Goal: Task Accomplishment & Management: Use online tool/utility

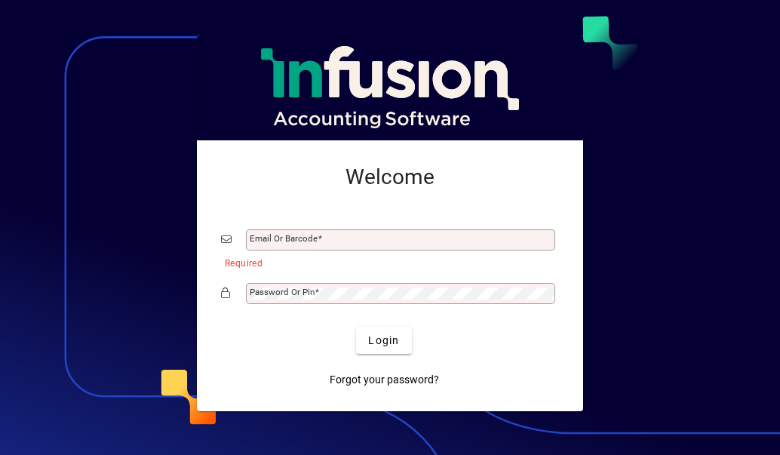
click at [288, 233] on mat-label "Email or Barcode" at bounding box center [284, 238] width 68 height 11
click at [288, 234] on input "Email or Barcode" at bounding box center [402, 240] width 305 height 12
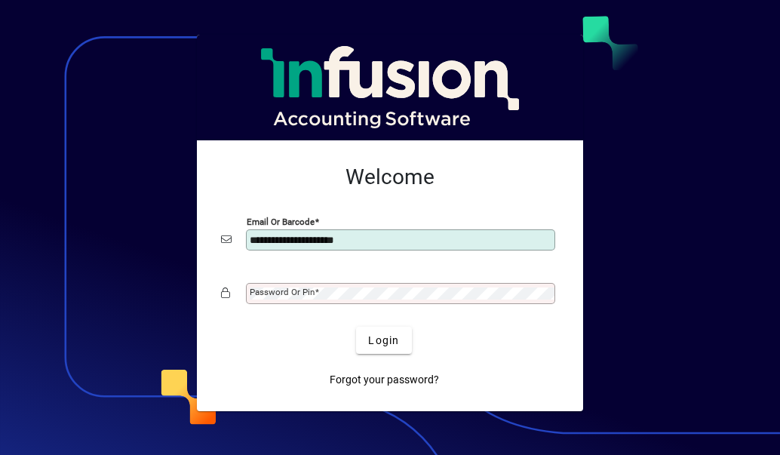
type input "**********"
click at [300, 293] on mat-label "Password or Pin" at bounding box center [282, 292] width 65 height 11
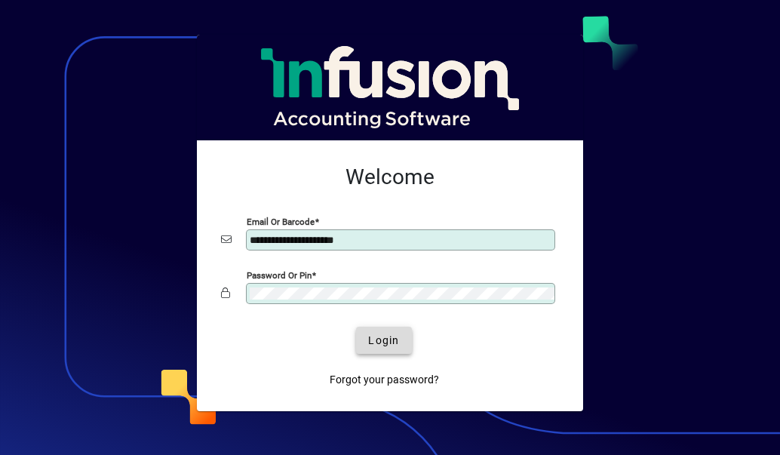
click at [390, 342] on span "Login" at bounding box center [383, 341] width 31 height 16
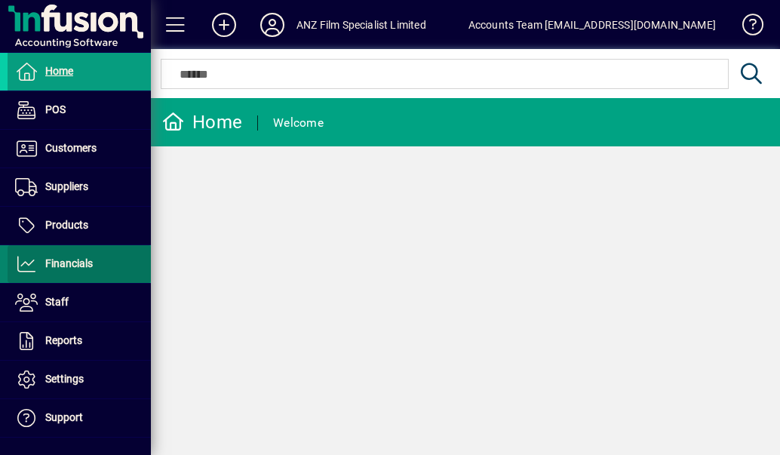
click at [80, 264] on span "Financials" at bounding box center [69, 263] width 48 height 12
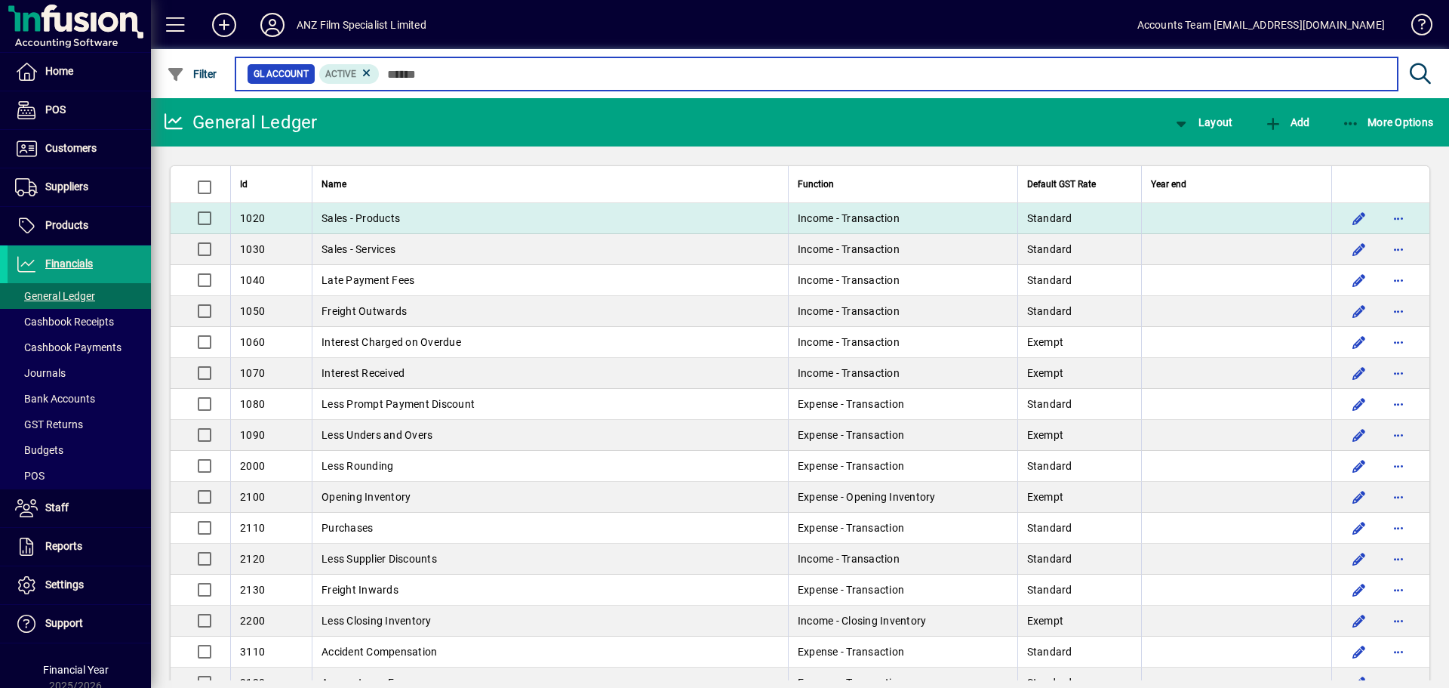
scroll to position [75, 0]
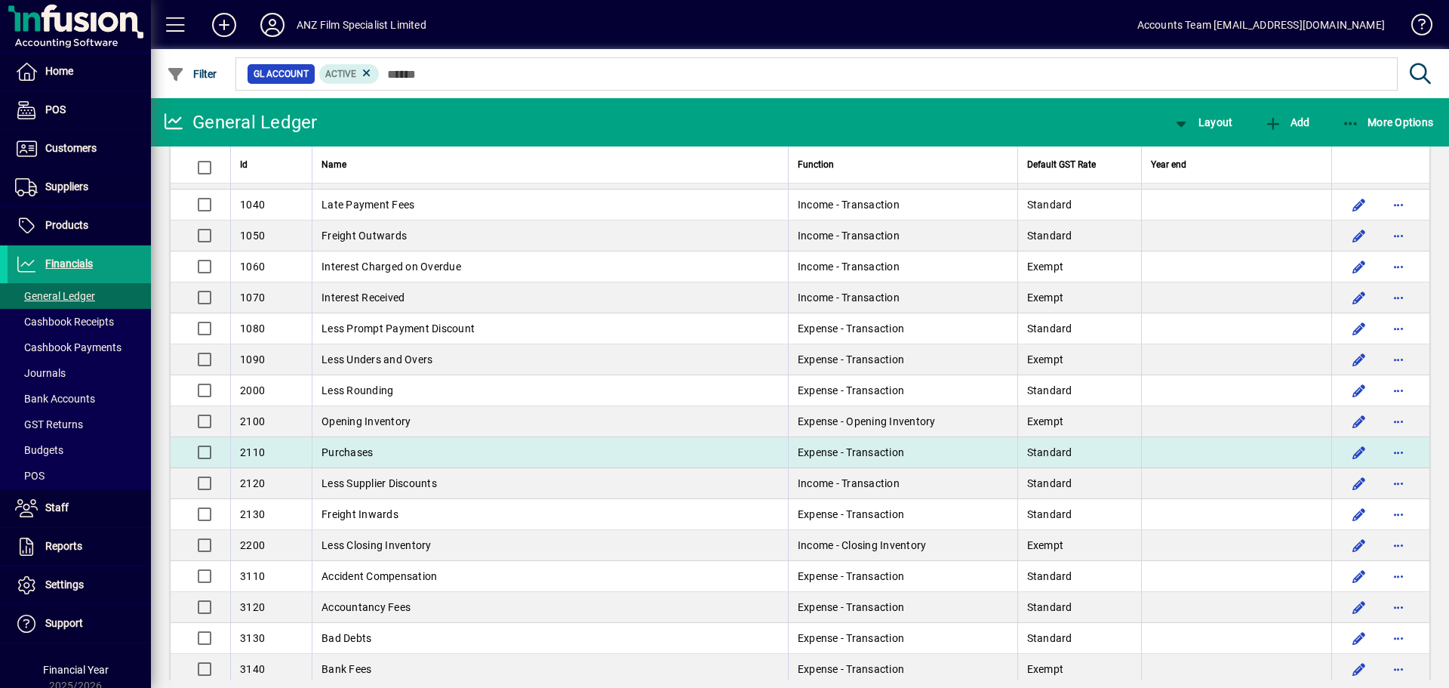
click at [400, 454] on td "Purchases" at bounding box center [550, 452] width 476 height 31
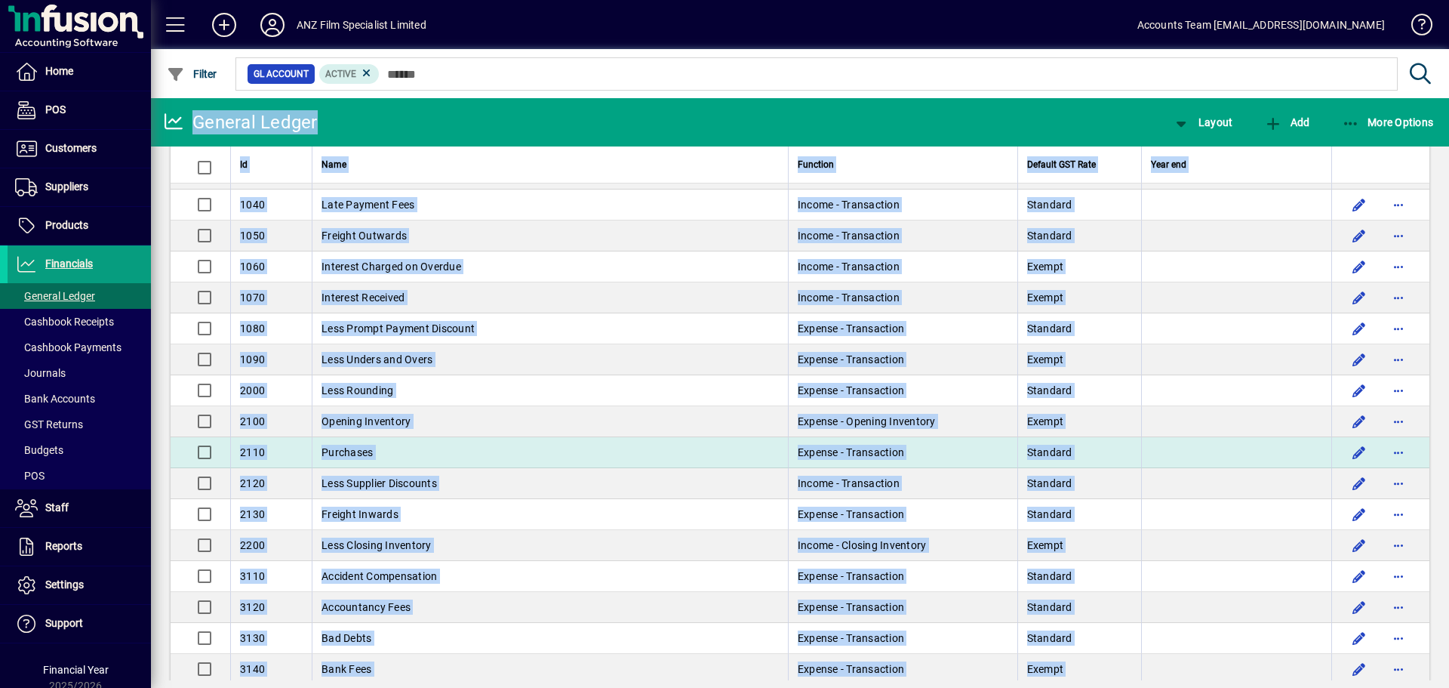
click at [400, 454] on div "General Ledger Layout Add More Options Id Name Function Default GST Rate Year e…" at bounding box center [800, 392] width 1298 height 589
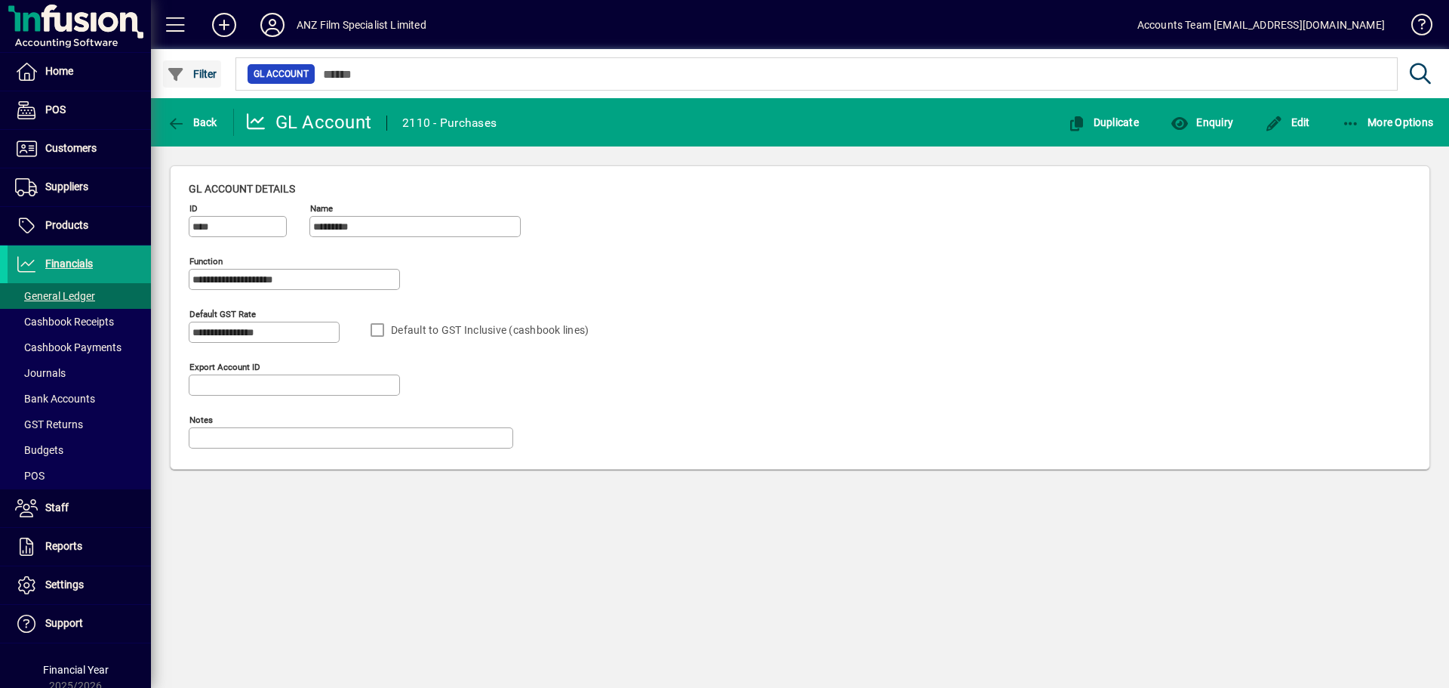
click at [192, 72] on span "Filter" at bounding box center [192, 74] width 51 height 12
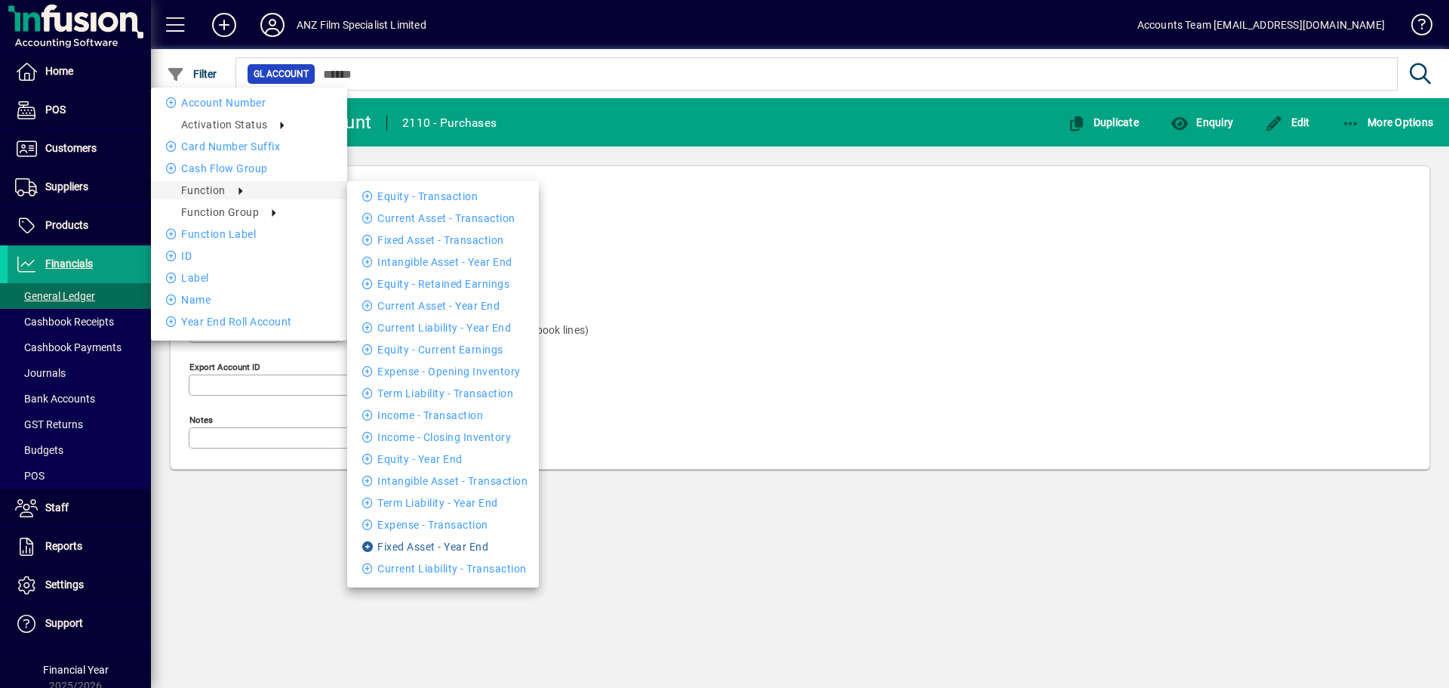
click at [433, 454] on li "Fixed Asset - Year End" at bounding box center [443, 546] width 192 height 18
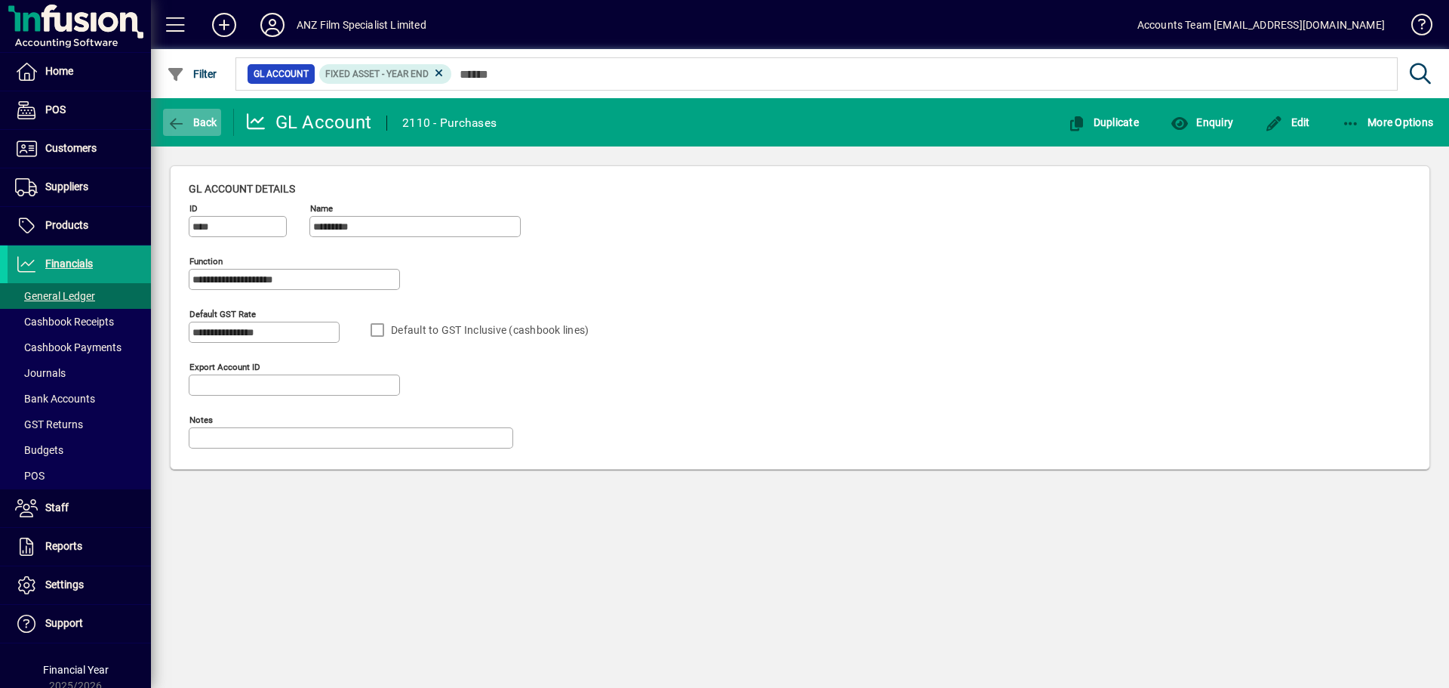
click at [168, 122] on icon "button" at bounding box center [176, 123] width 19 height 15
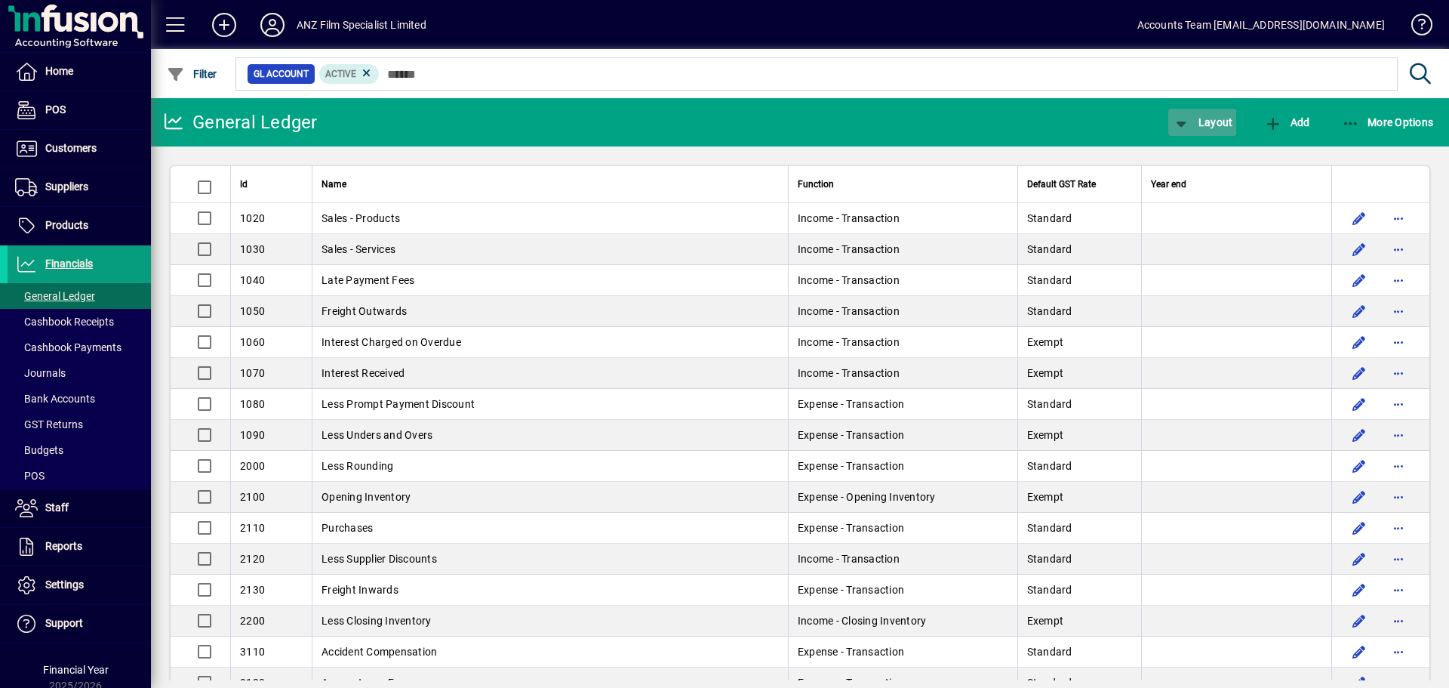
click at [780, 122] on icon "button" at bounding box center [1181, 123] width 19 height 15
click at [780, 123] on div at bounding box center [724, 344] width 1449 height 688
click at [780, 125] on icon "button" at bounding box center [1351, 123] width 19 height 15
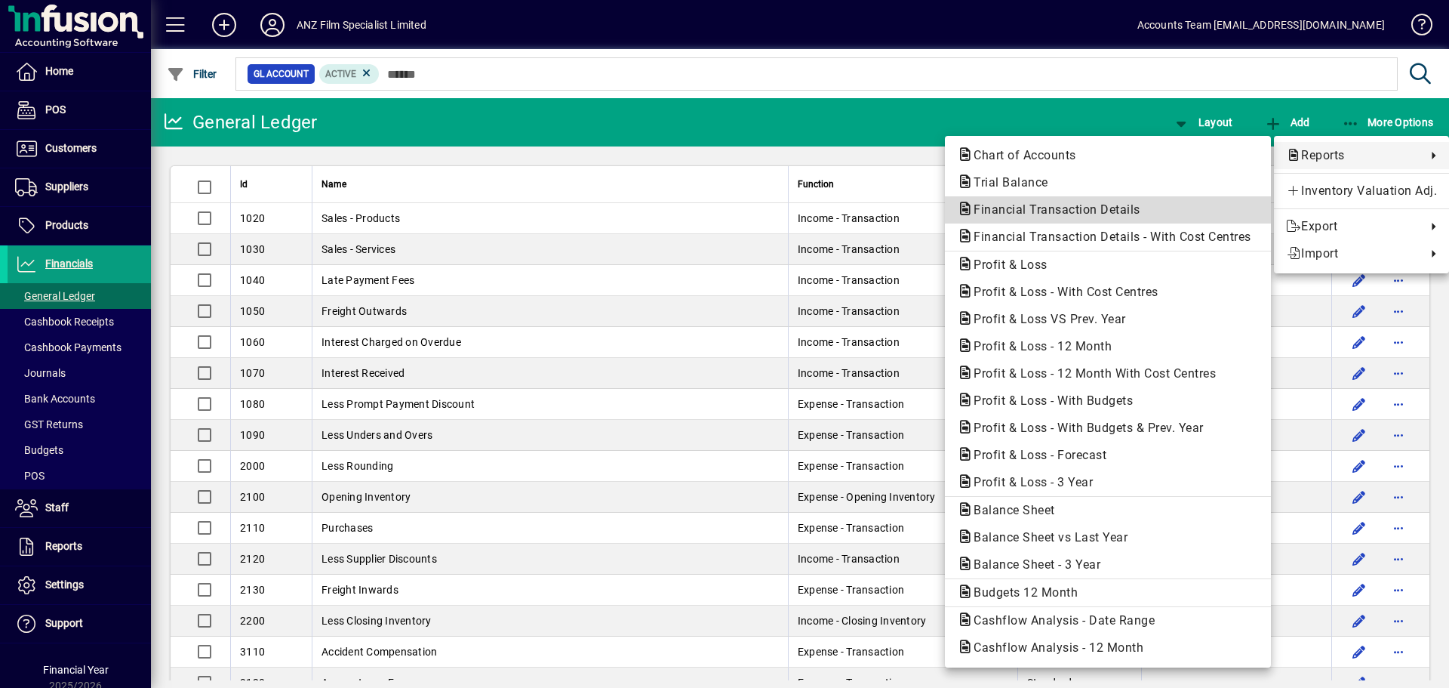
click at [780, 211] on span "Financial Transaction Details" at bounding box center [1052, 209] width 191 height 14
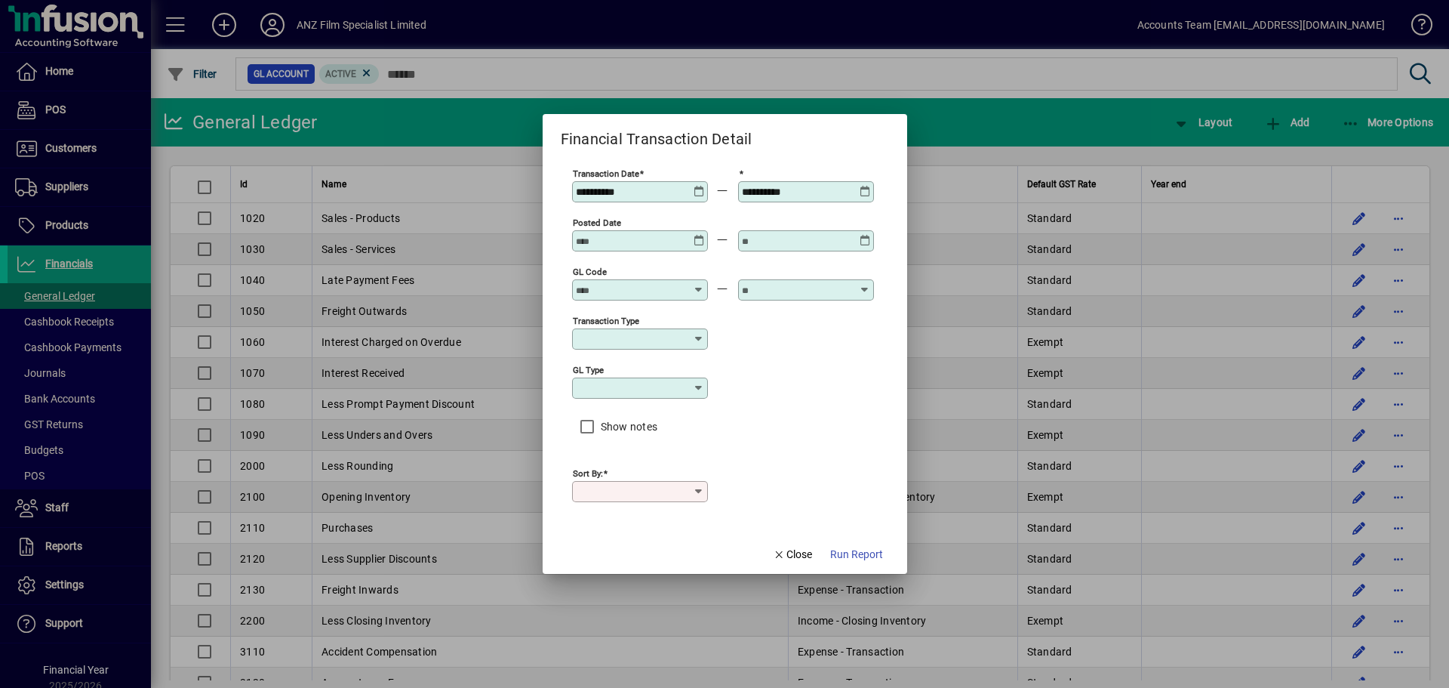
type input "****"
click at [702, 186] on icon at bounding box center [699, 186] width 11 height 0
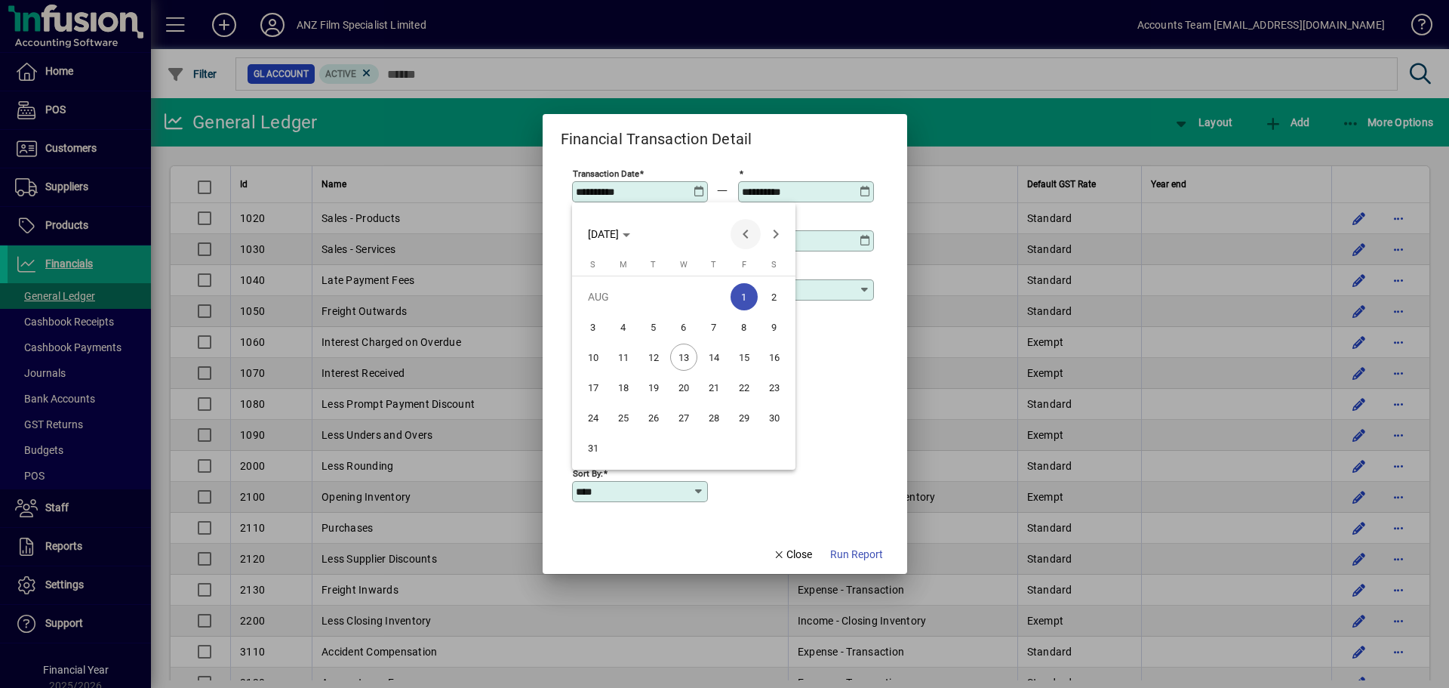
click at [746, 239] on span "Previous month" at bounding box center [746, 234] width 30 height 30
click at [716, 419] on span "24" at bounding box center [713, 417] width 27 height 27
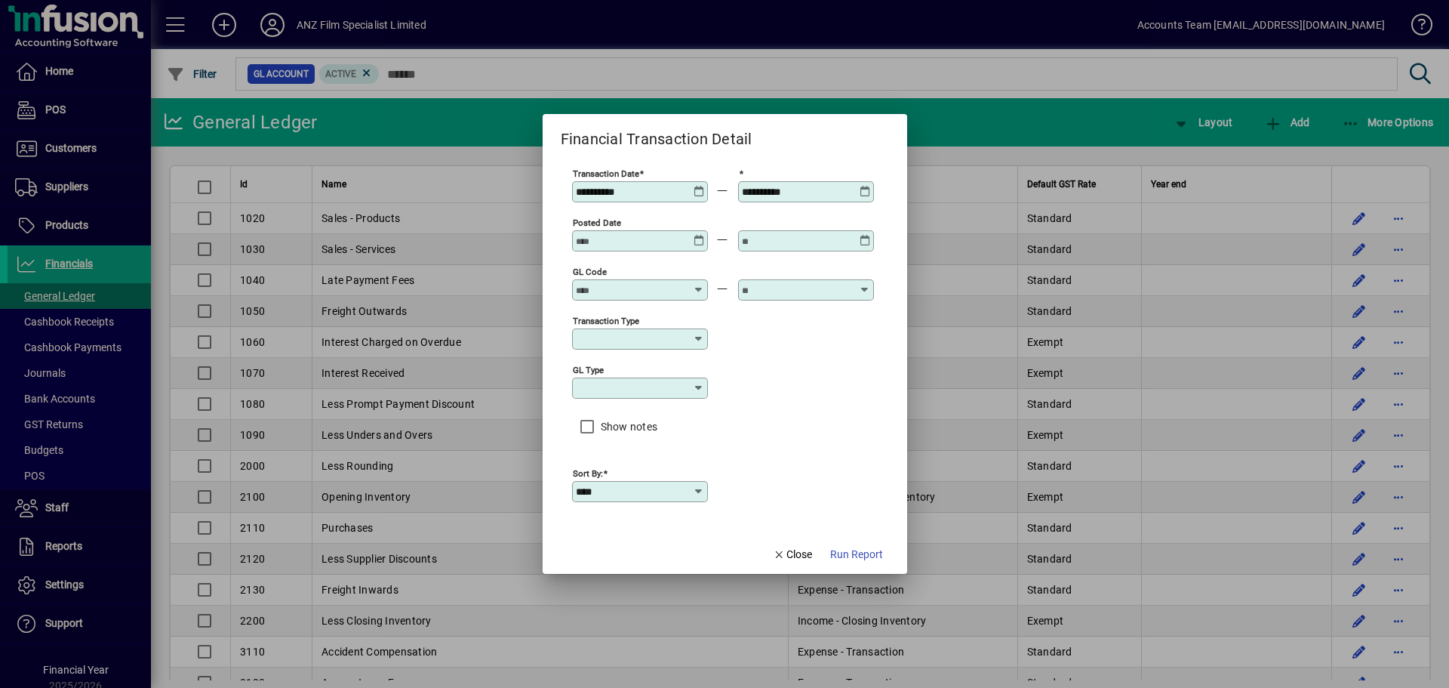
type input "**********"
click at [780, 454] on span "Run Report" at bounding box center [856, 554] width 53 height 16
